Goal: Information Seeking & Learning: Learn about a topic

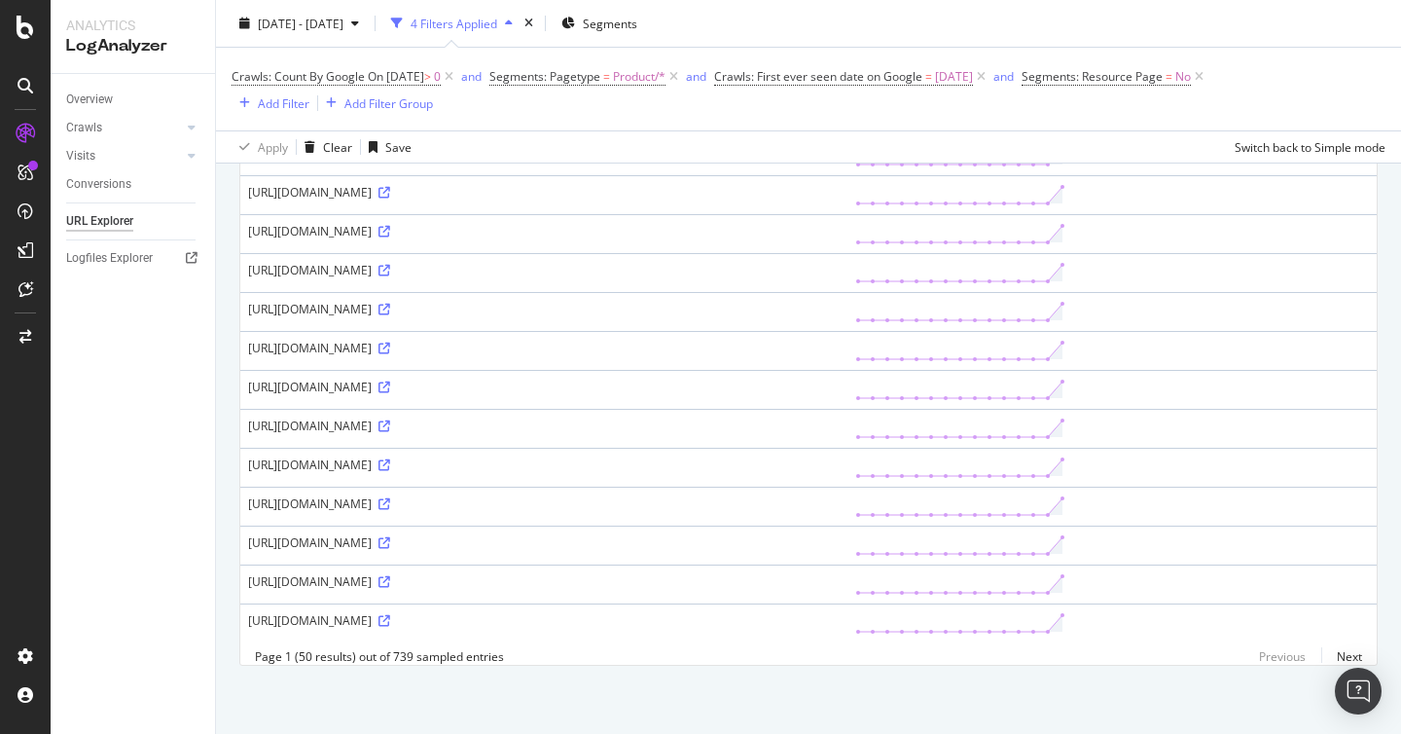
scroll to position [2236, 0]
click at [379, 615] on icon at bounding box center [385, 621] width 12 height 12
click at [379, 459] on icon at bounding box center [385, 465] width 12 height 12
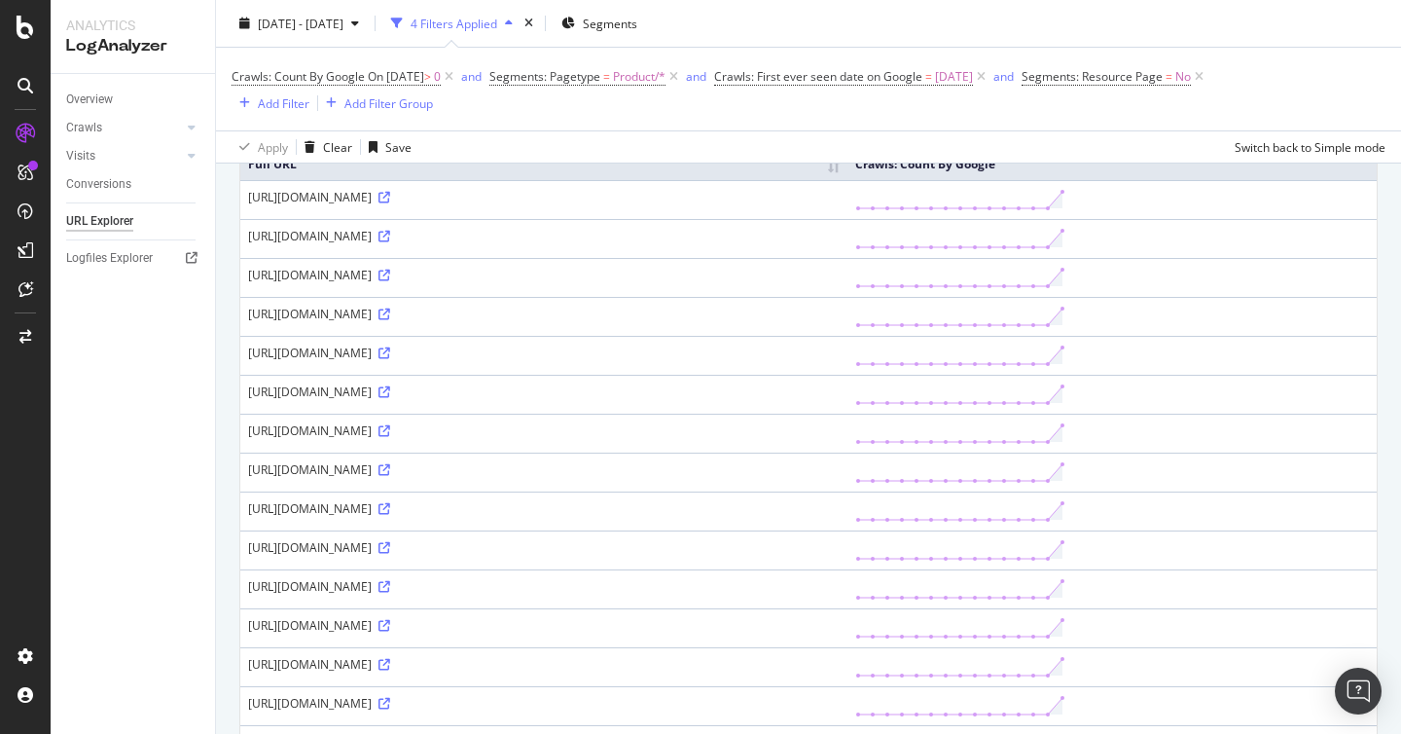
scroll to position [0, 0]
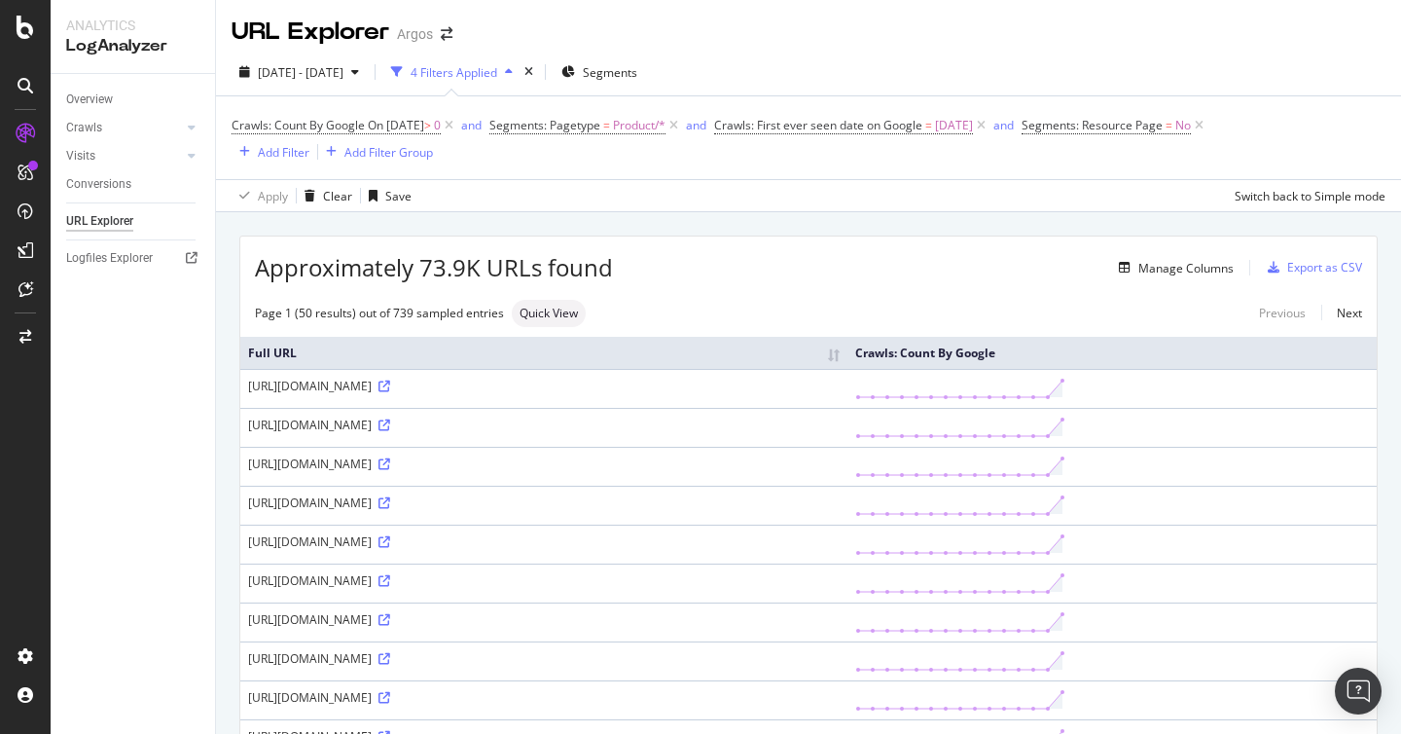
drag, startPoint x: 713, startPoint y: 386, endPoint x: 1127, endPoint y: 381, distance: 413.6
click at [840, 381] on div "[URL][DOMAIN_NAME]" at bounding box center [544, 386] width 592 height 17
copy div "utm_medium=free_listing&utm_campaign=merchant_center&deeplink=true"
click at [1004, 272] on div "Manage Columns" at bounding box center [923, 267] width 621 height 23
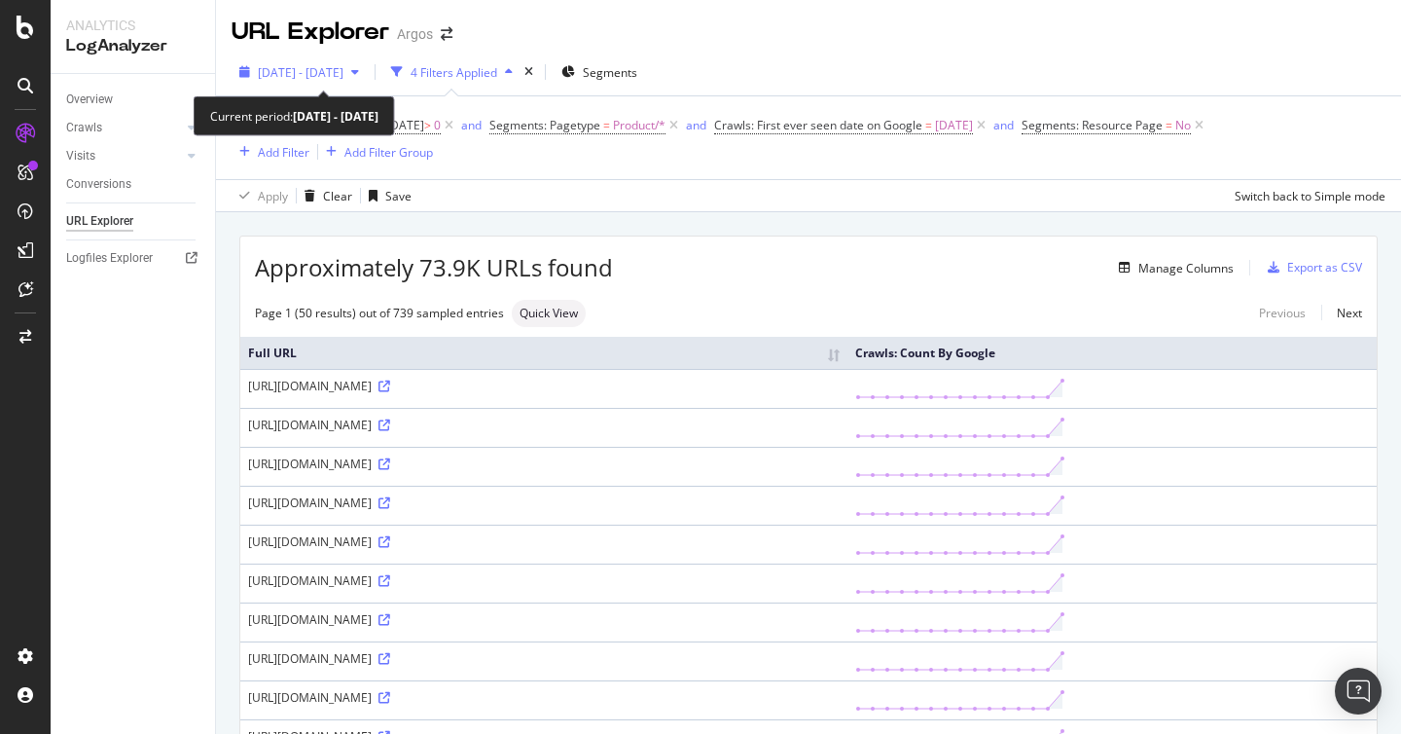
click at [344, 75] on span "[DATE] - [DATE]" at bounding box center [301, 72] width 86 height 17
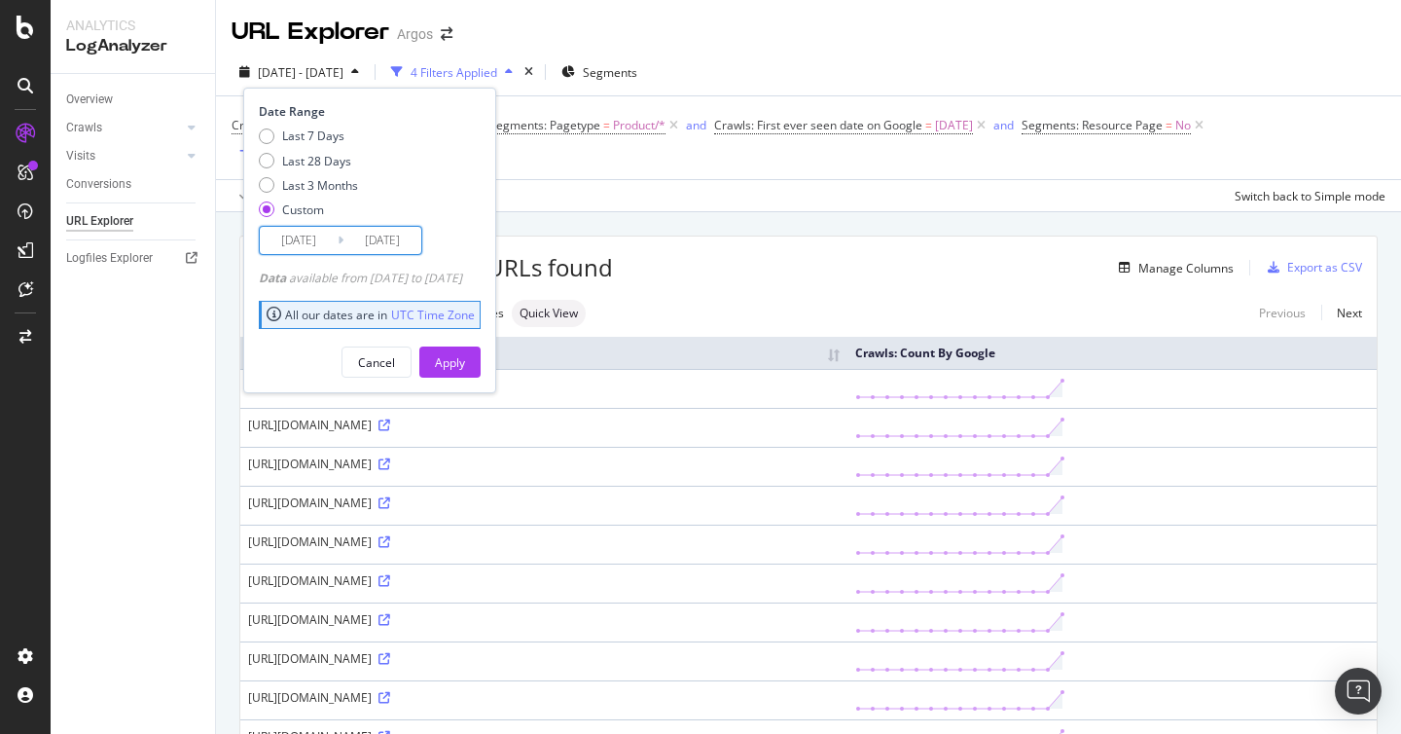
click at [383, 247] on input "[DATE]" at bounding box center [383, 240] width 78 height 27
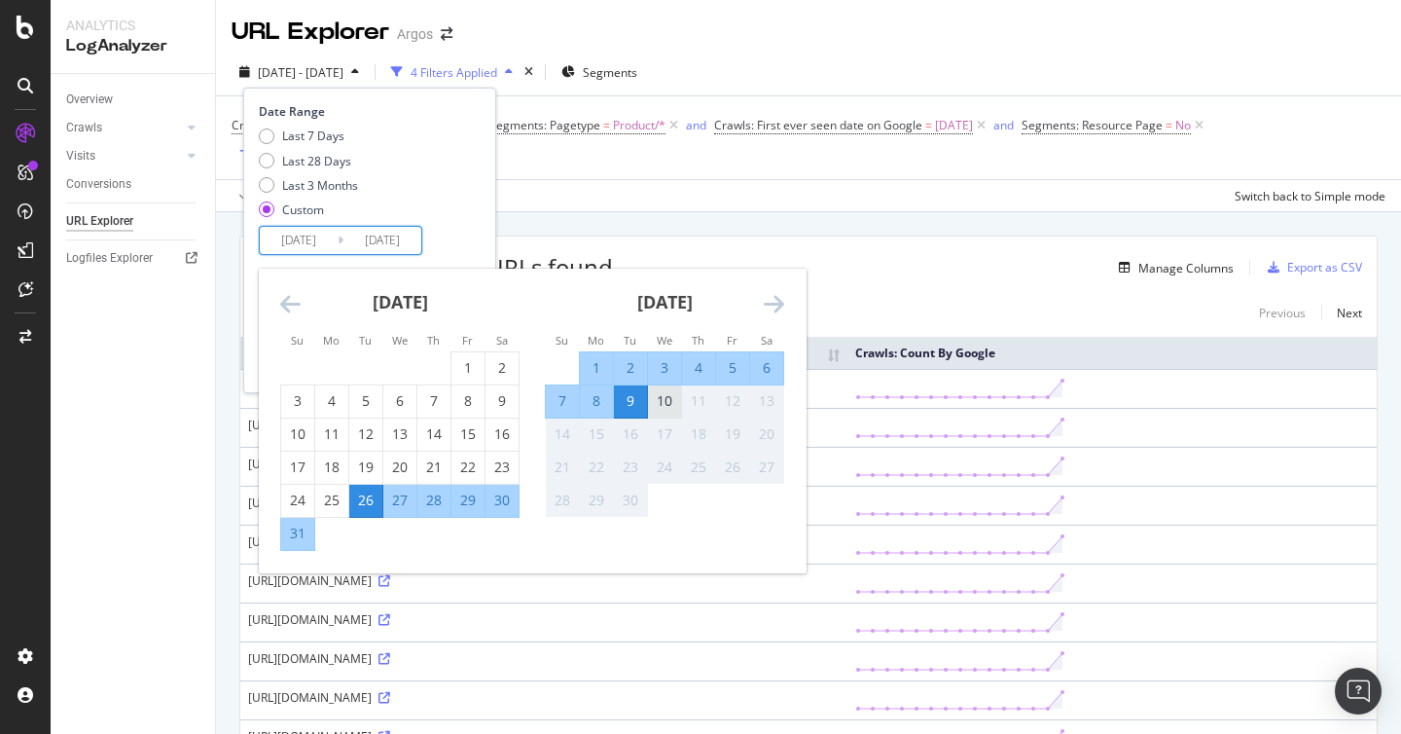
click at [674, 396] on div "10" at bounding box center [664, 400] width 33 height 19
type input "[DATE]"
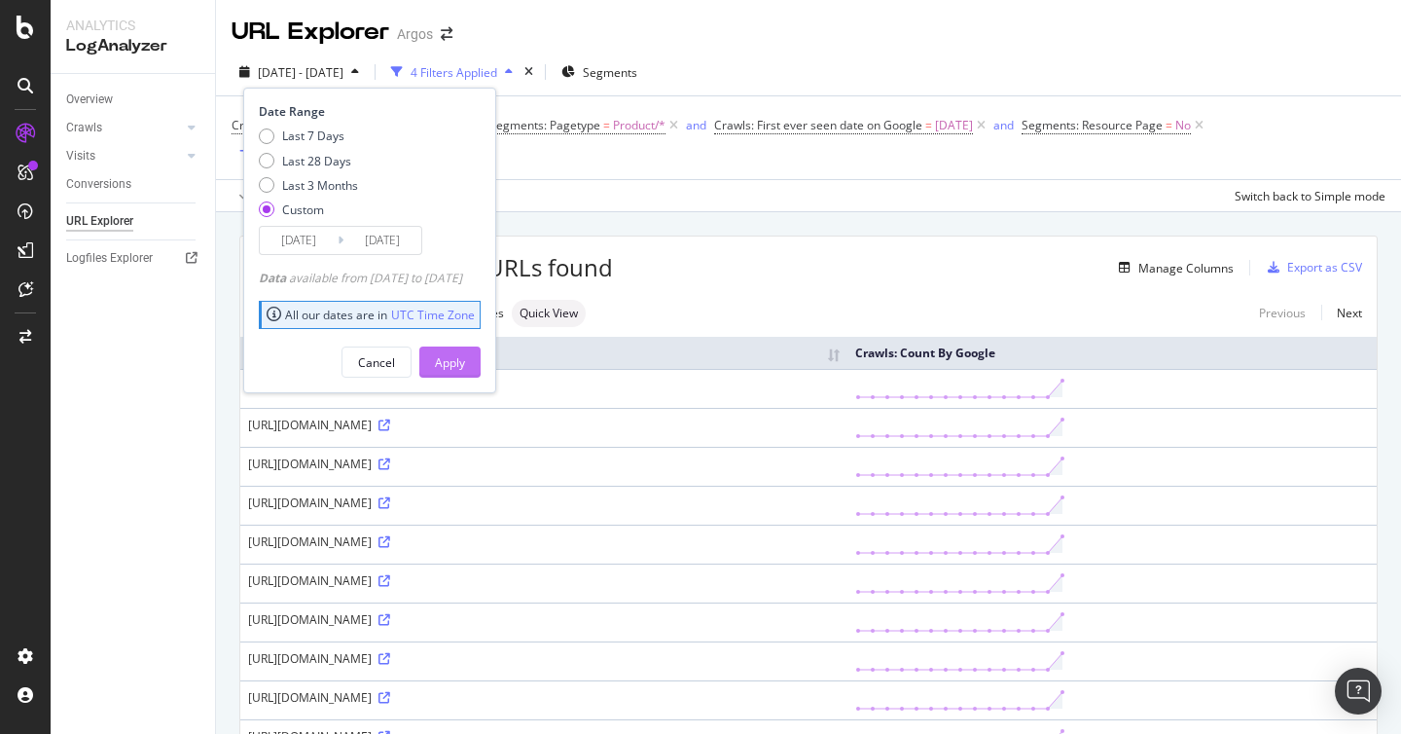
click at [465, 360] on div "Apply" at bounding box center [450, 362] width 30 height 17
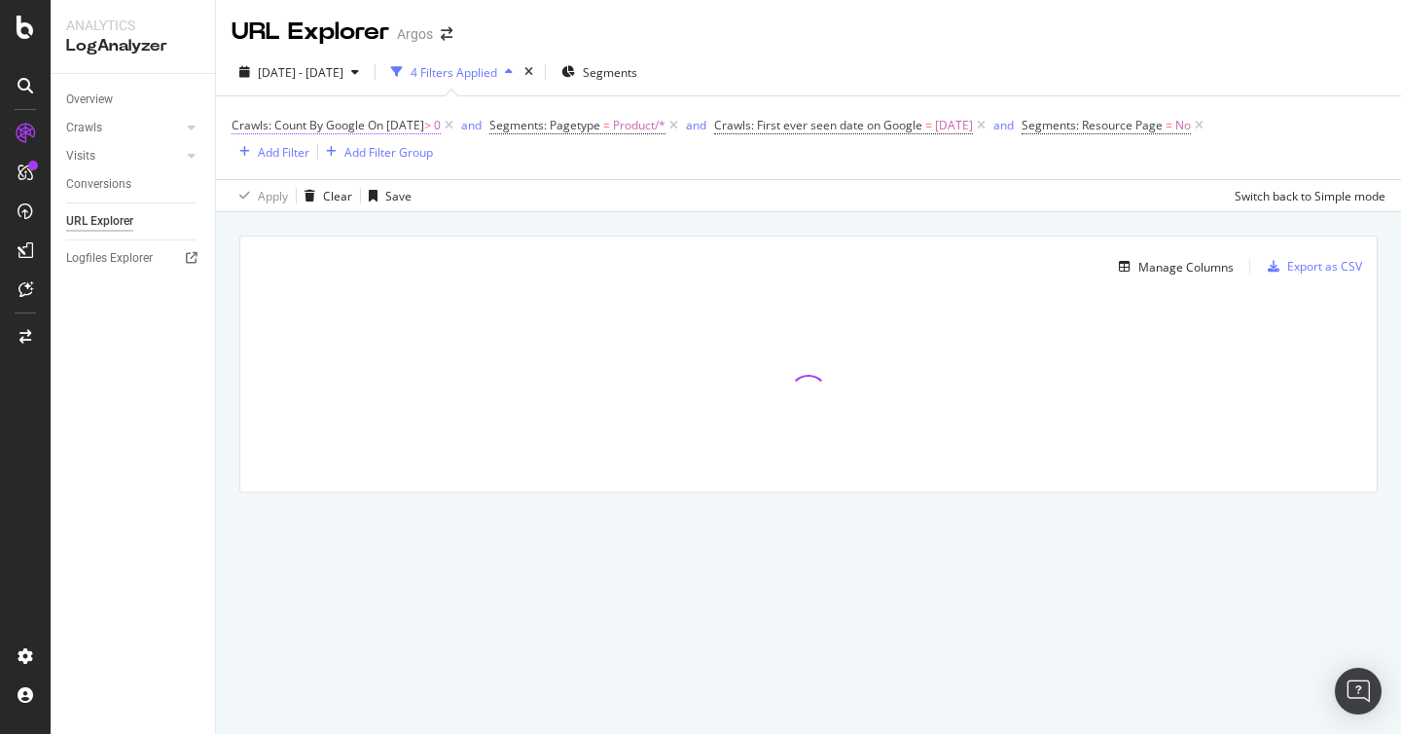
click at [424, 125] on span "On [DATE]" at bounding box center [396, 125] width 56 height 17
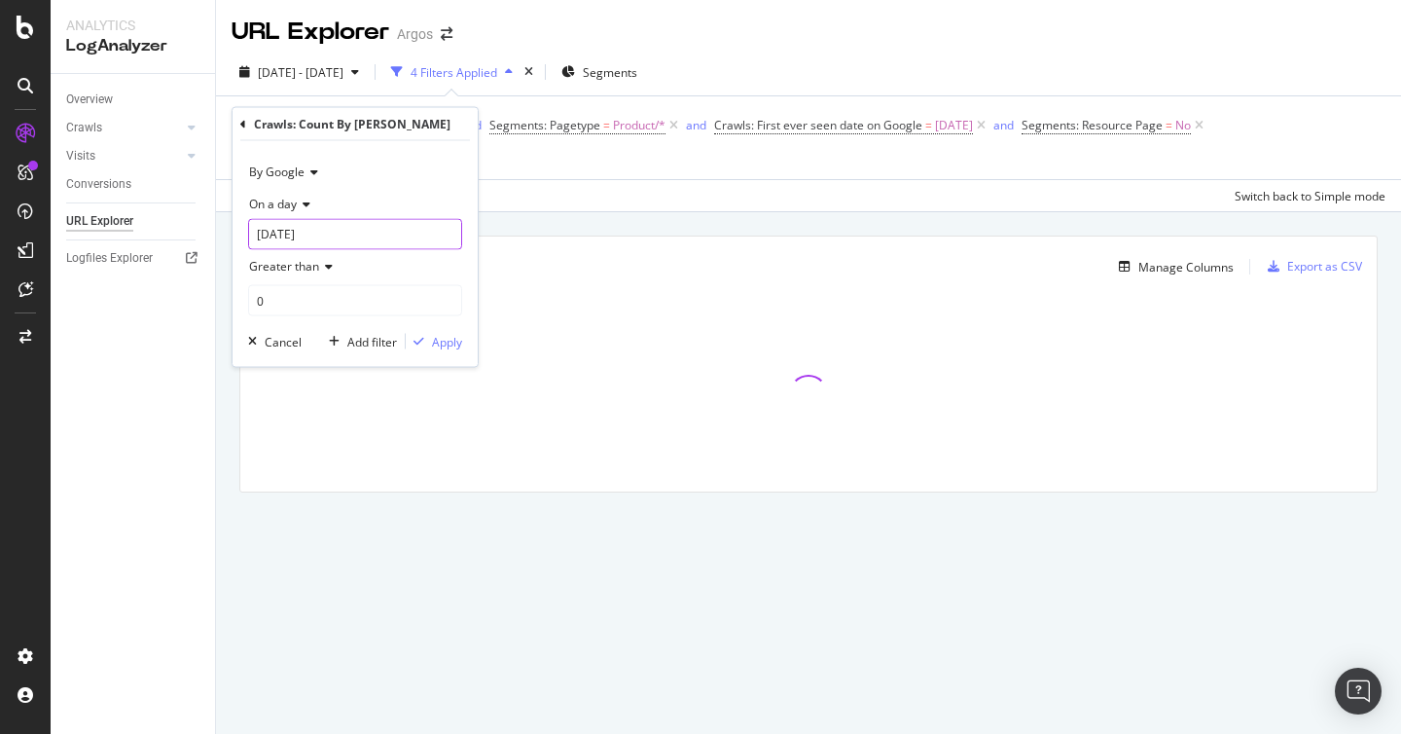
click at [344, 231] on input "[DATE]" at bounding box center [355, 234] width 214 height 31
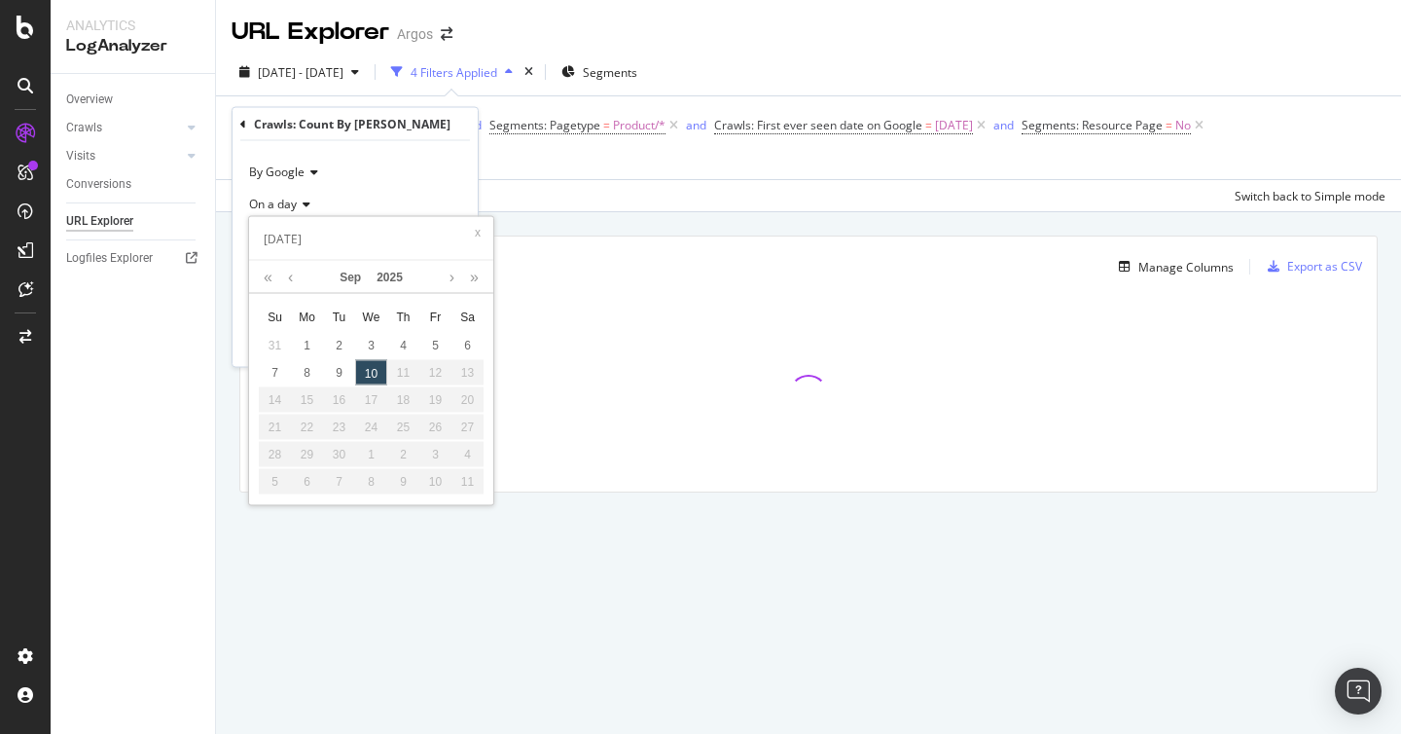
click at [371, 369] on div "10" at bounding box center [371, 372] width 32 height 25
click at [366, 372] on div "10" at bounding box center [371, 372] width 32 height 25
click at [446, 136] on div "Crawls: Count By [PERSON_NAME]" at bounding box center [355, 124] width 230 height 33
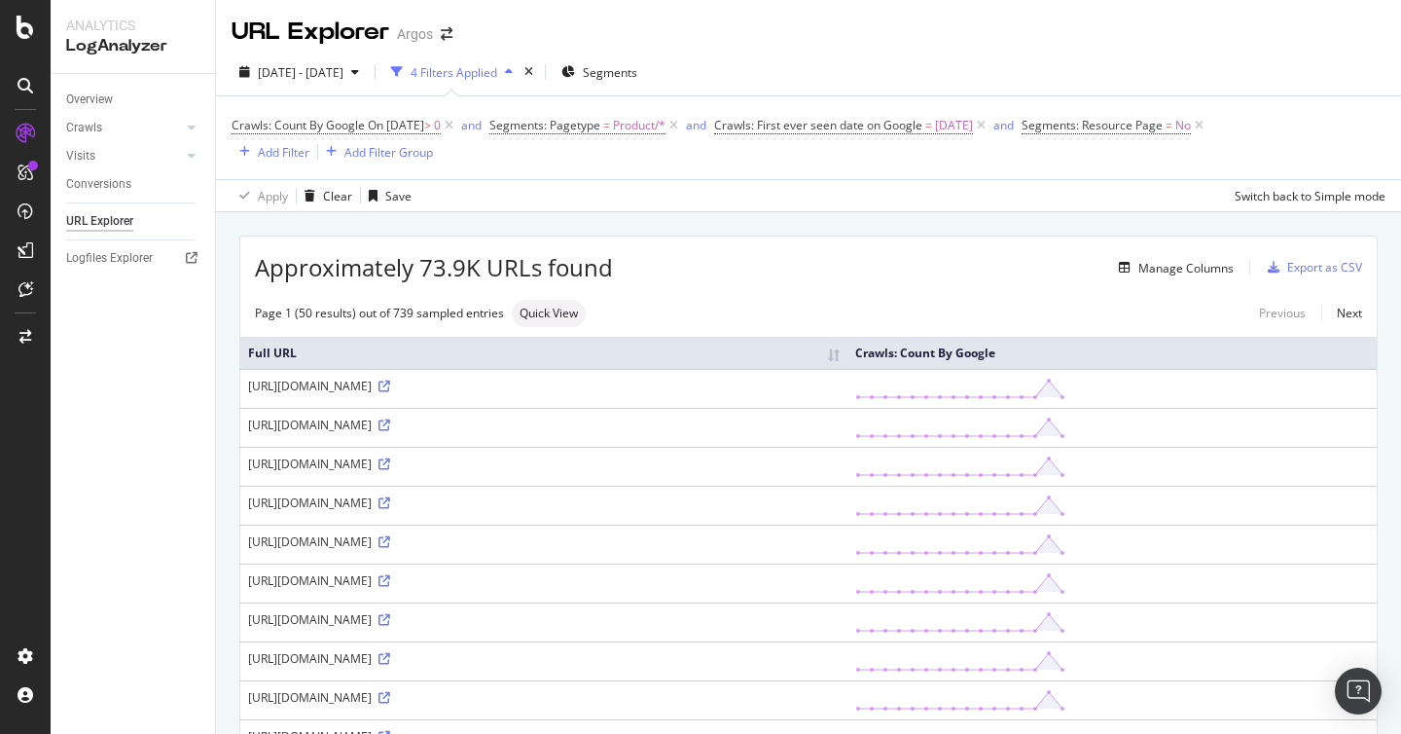
click at [115, 127] on link "Crawls" at bounding box center [124, 128] width 116 height 20
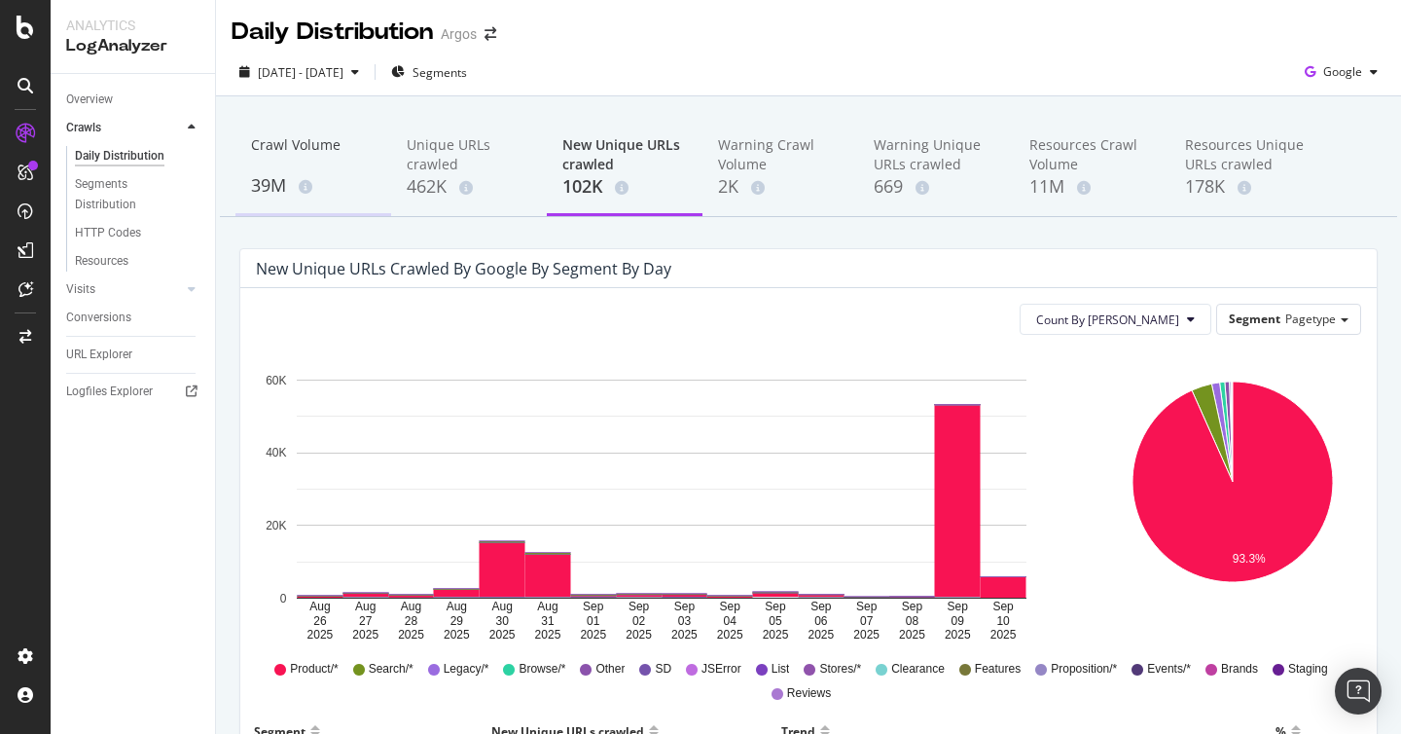
click at [289, 173] on div "39M" at bounding box center [313, 185] width 125 height 25
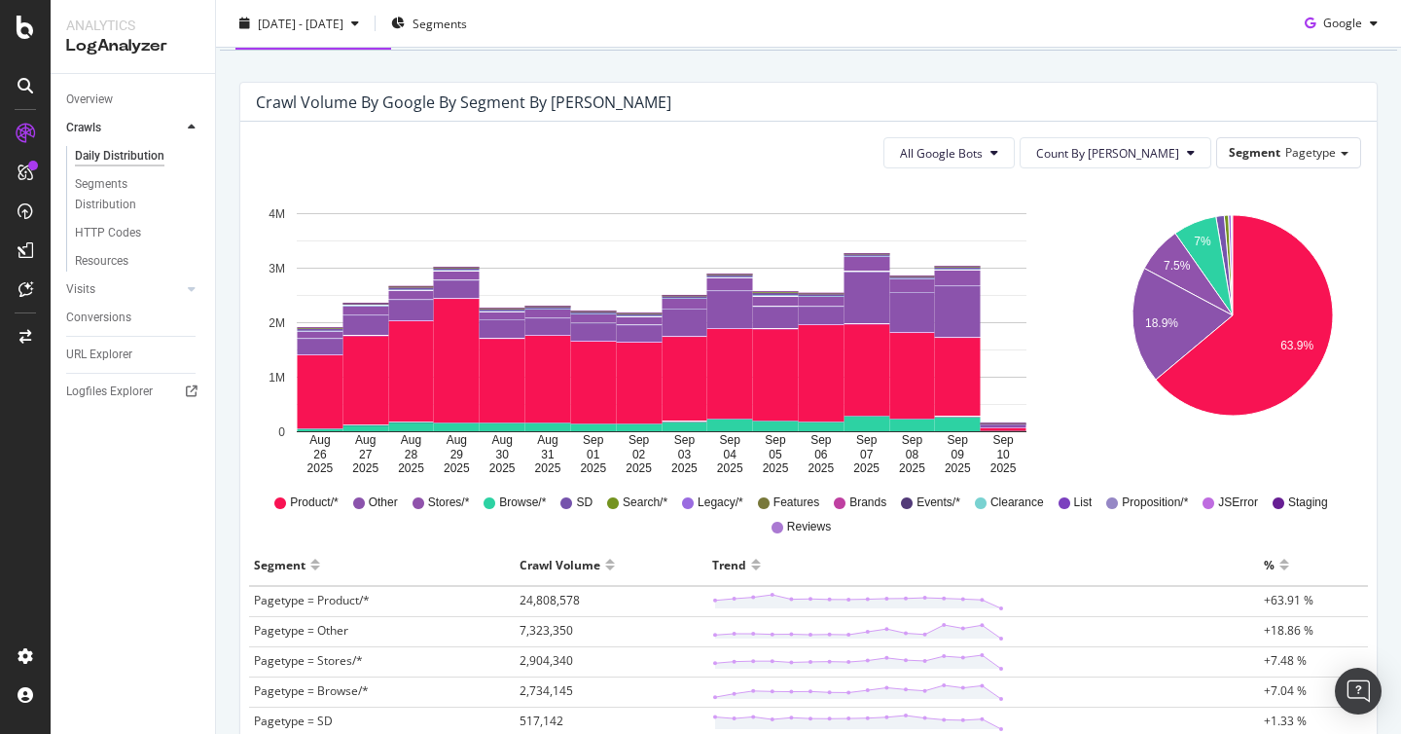
scroll to position [164, 0]
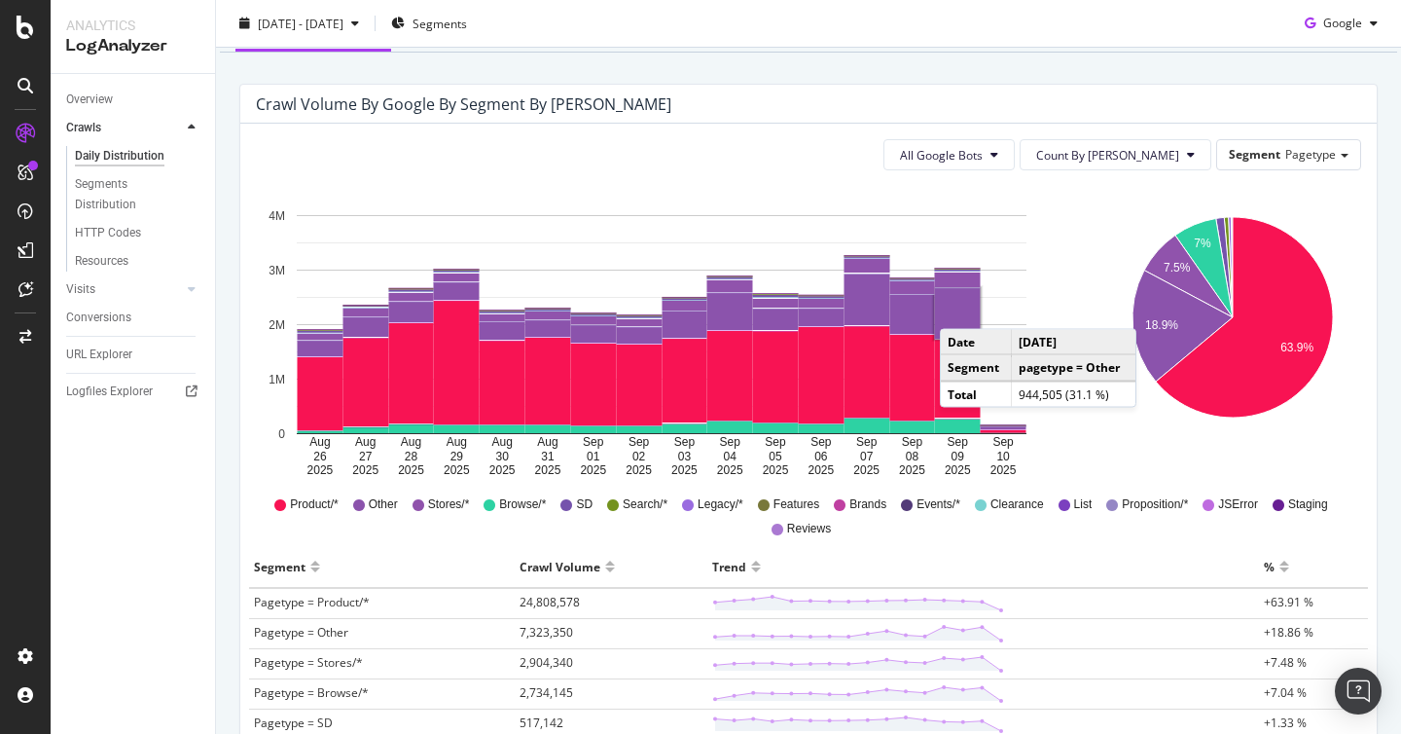
click at [960, 309] on rect "A chart." at bounding box center [958, 313] width 46 height 51
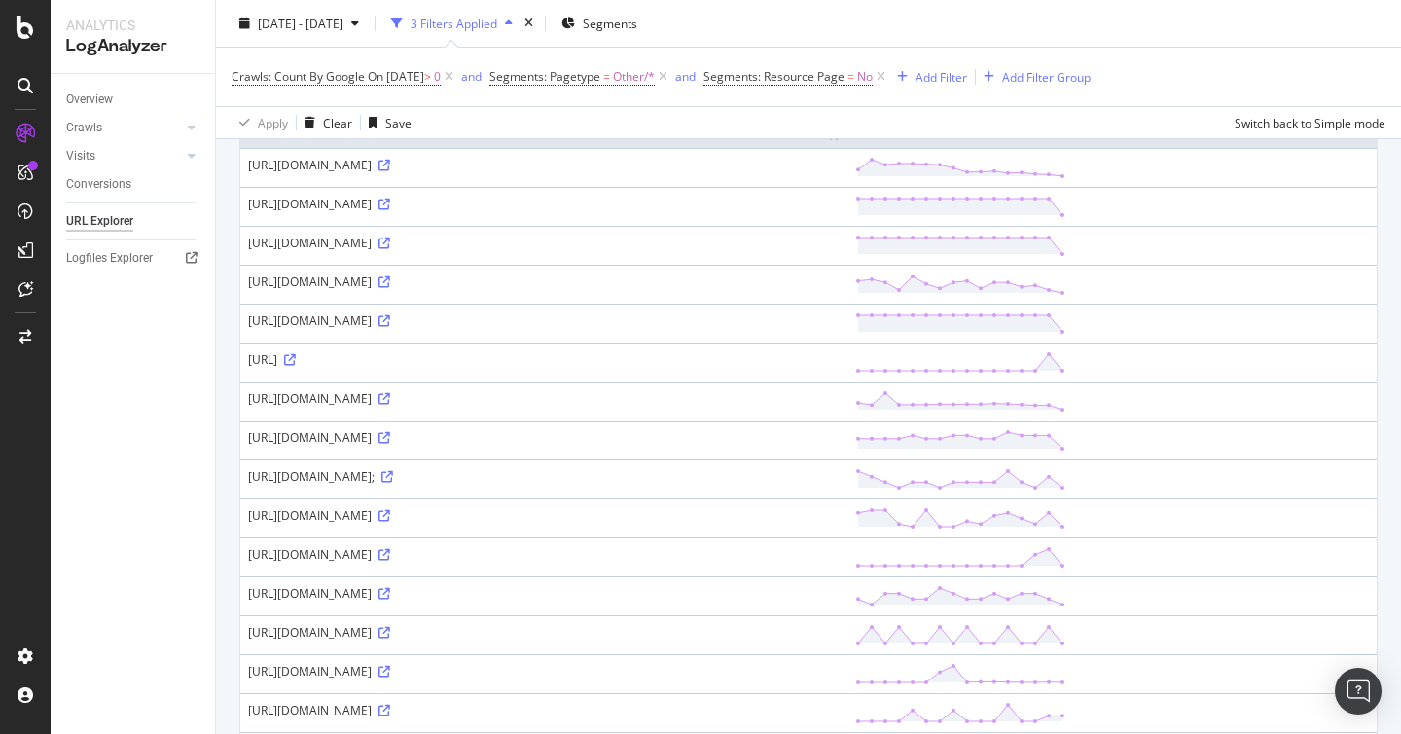
scroll to position [223, 0]
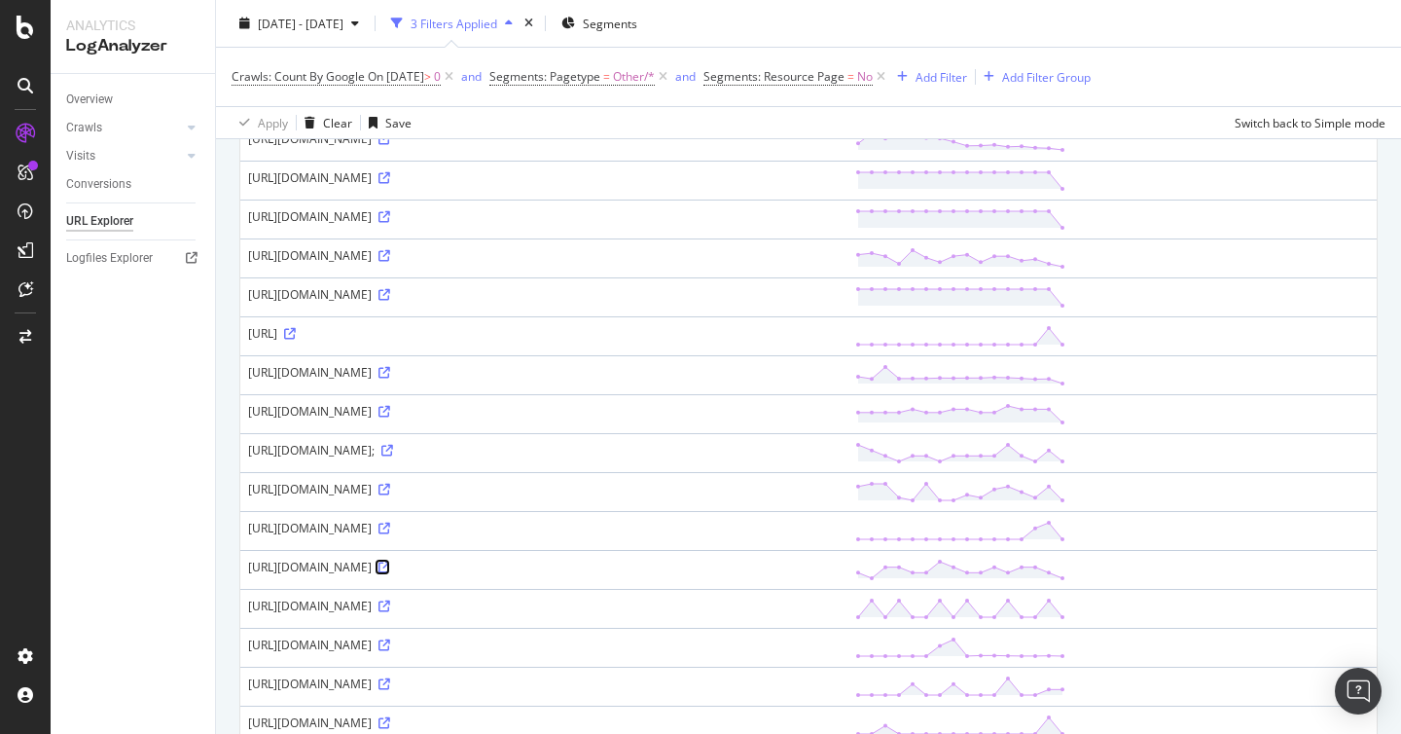
click at [390, 569] on icon at bounding box center [385, 568] width 12 height 12
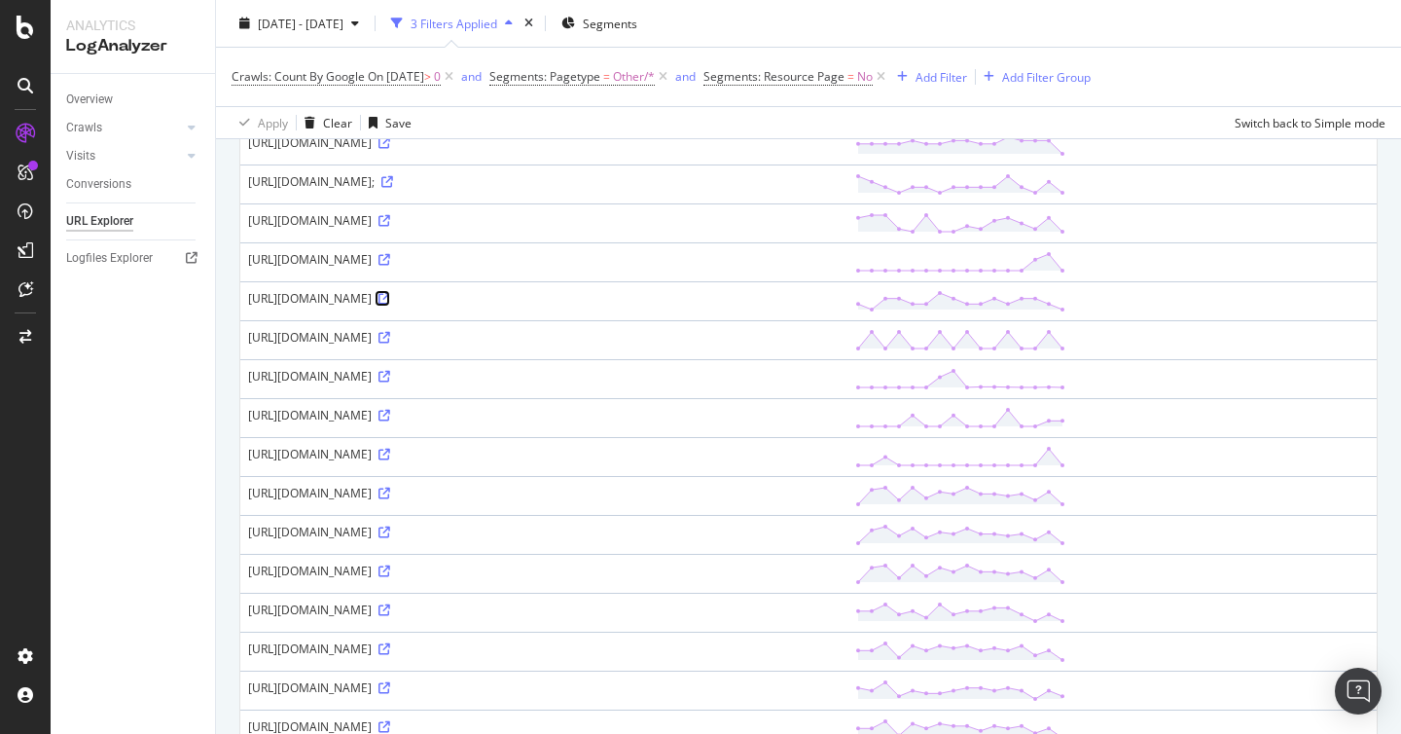
scroll to position [371, 0]
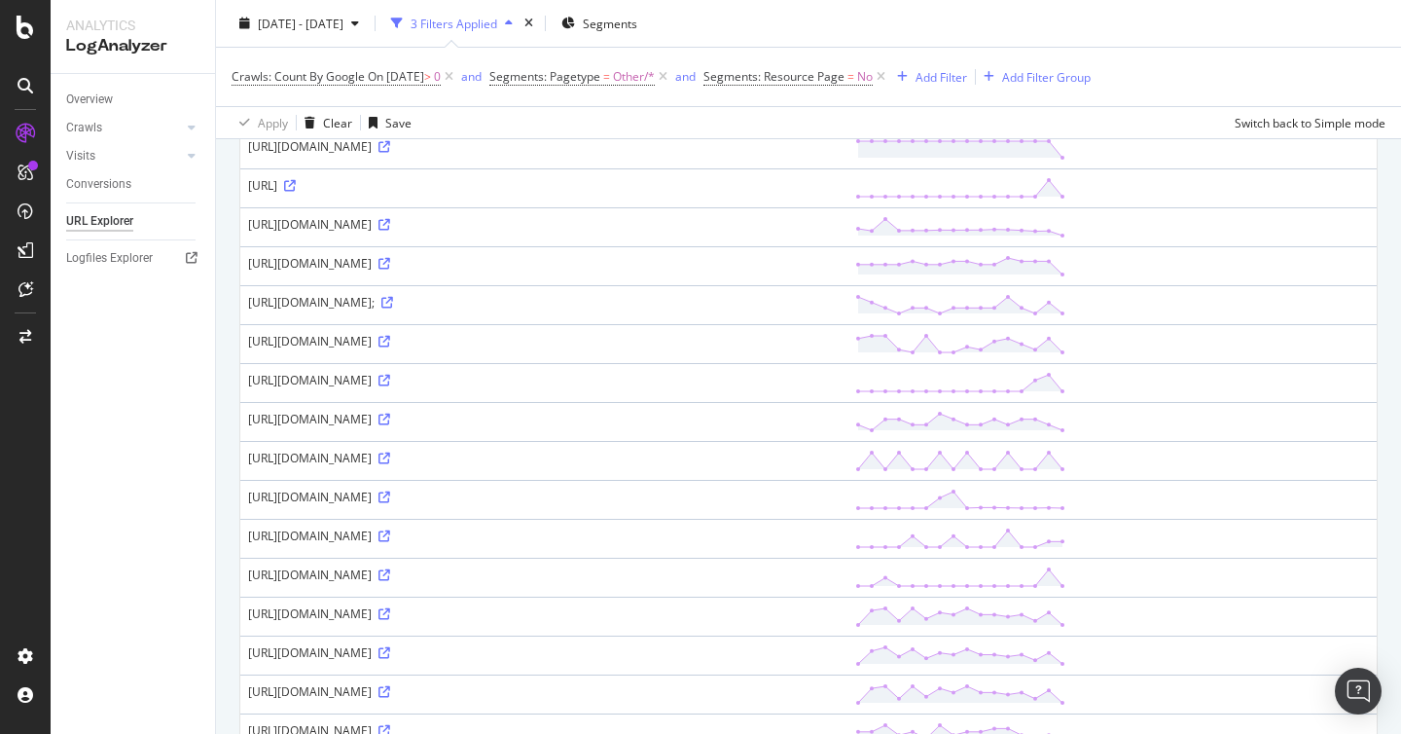
drag, startPoint x: 416, startPoint y: 417, endPoint x: 252, endPoint y: 417, distance: 163.5
click at [250, 419] on div "[URL][DOMAIN_NAME]" at bounding box center [544, 419] width 592 height 17
copy div "[URL][DOMAIN_NAME]"
